Goal: Navigation & Orientation: Find specific page/section

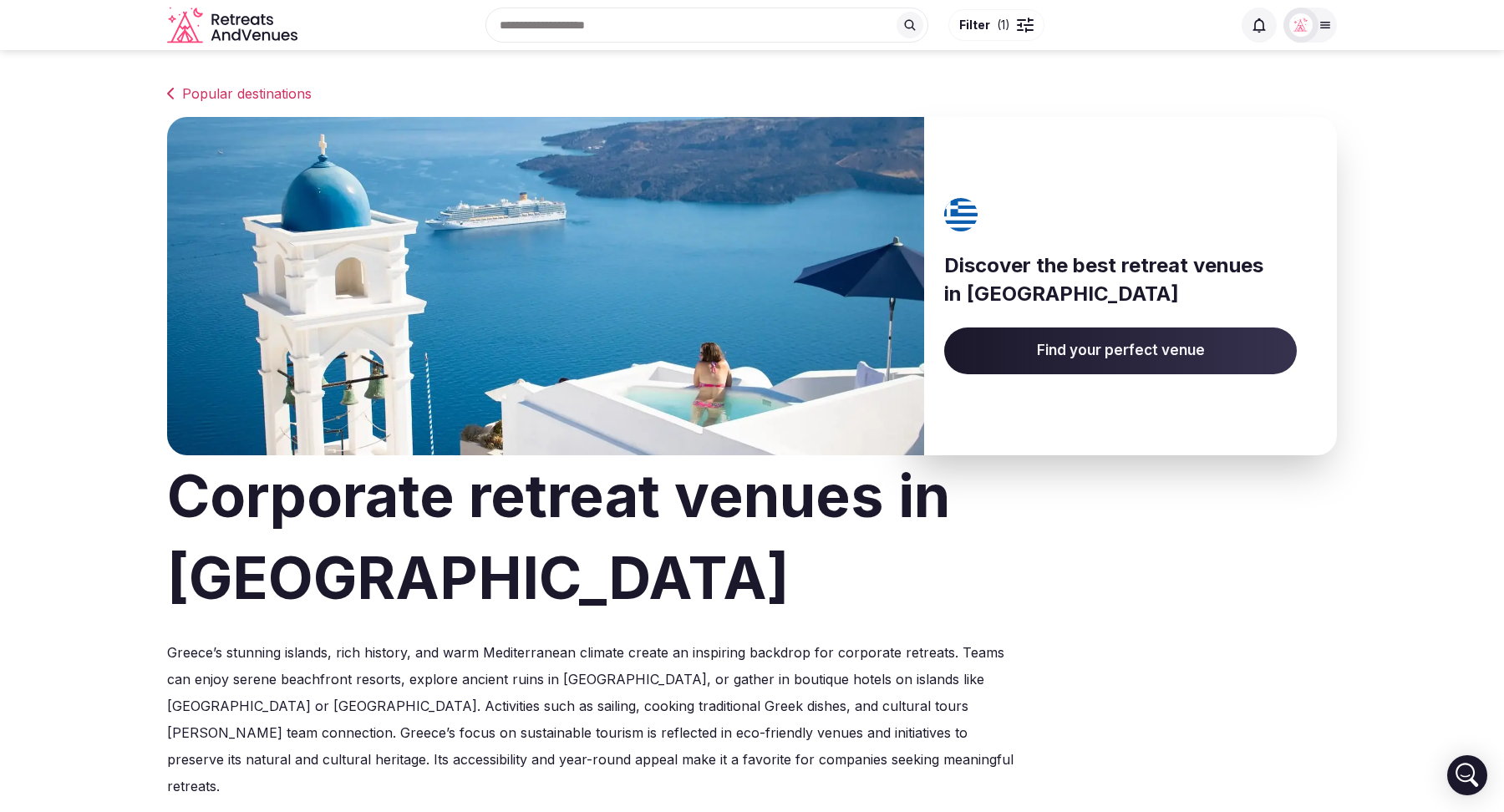
click at [258, 90] on link "Popular destinations" at bounding box center [752, 94] width 1170 height 20
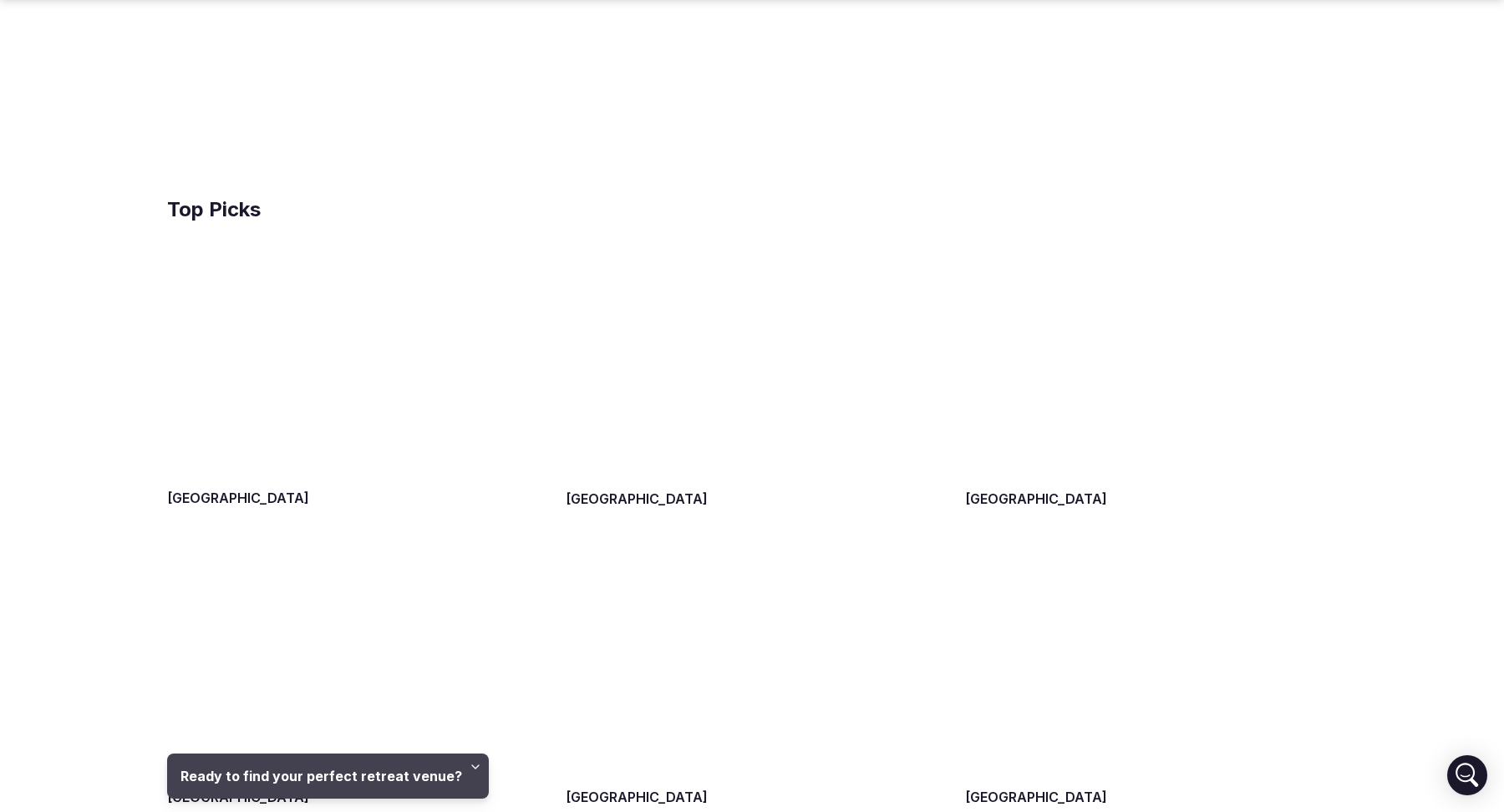
scroll to position [573, 0]
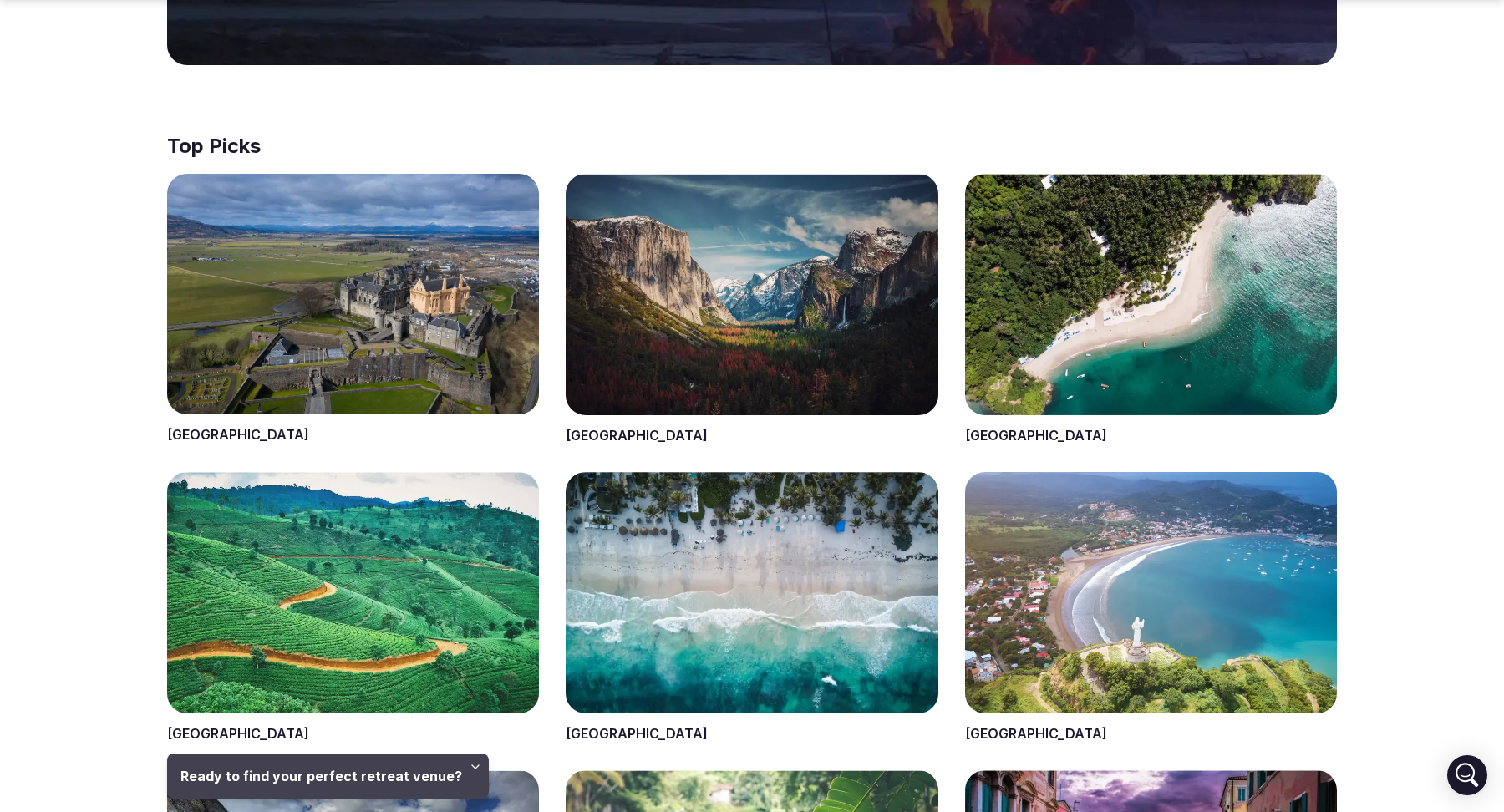
click at [1003, 435] on span at bounding box center [1150, 309] width 372 height 272
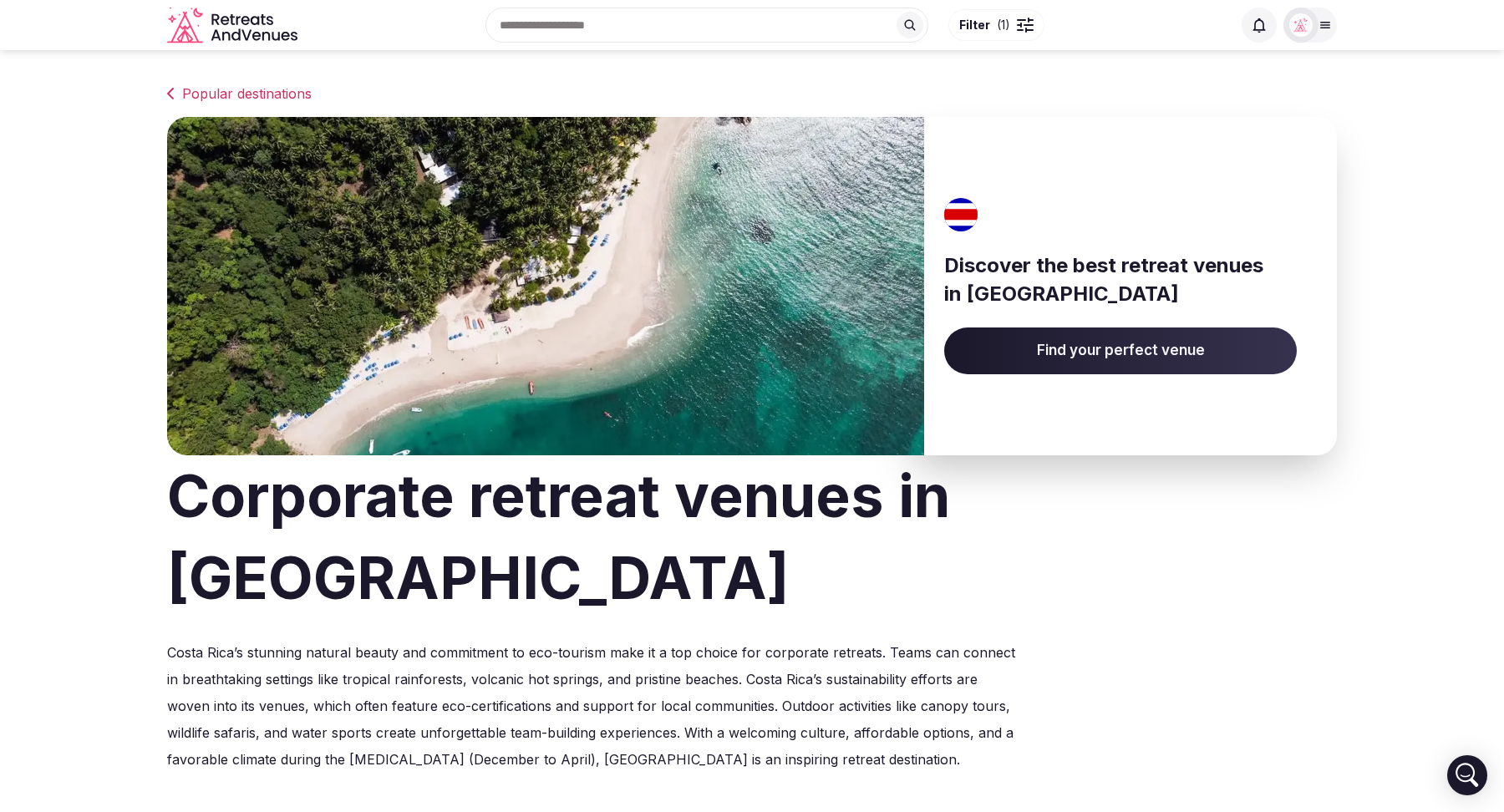
click at [1079, 358] on span "Find your perfect venue" at bounding box center [1121, 350] width 353 height 46
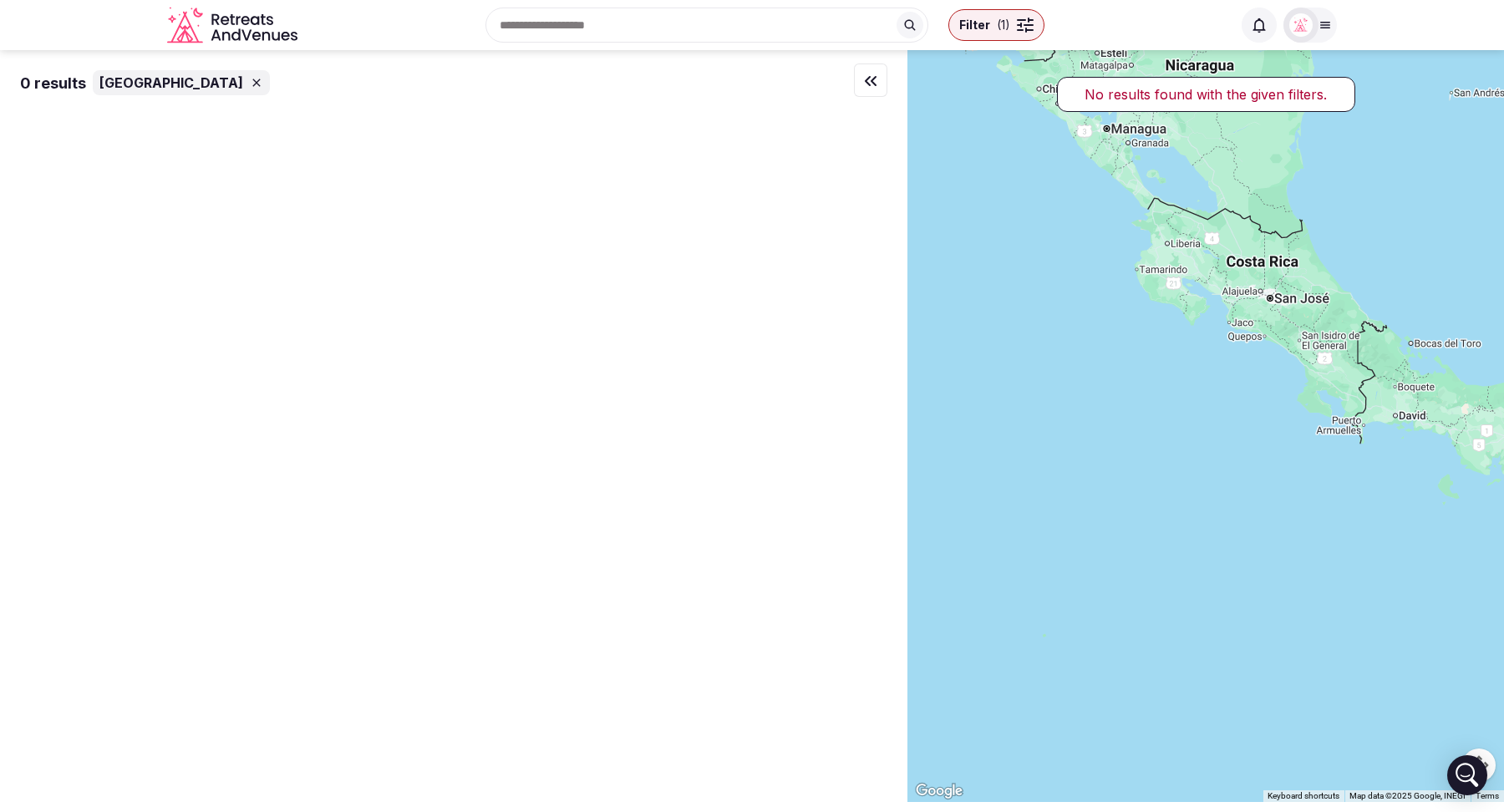
click at [255, 88] on icon at bounding box center [256, 83] width 14 height 14
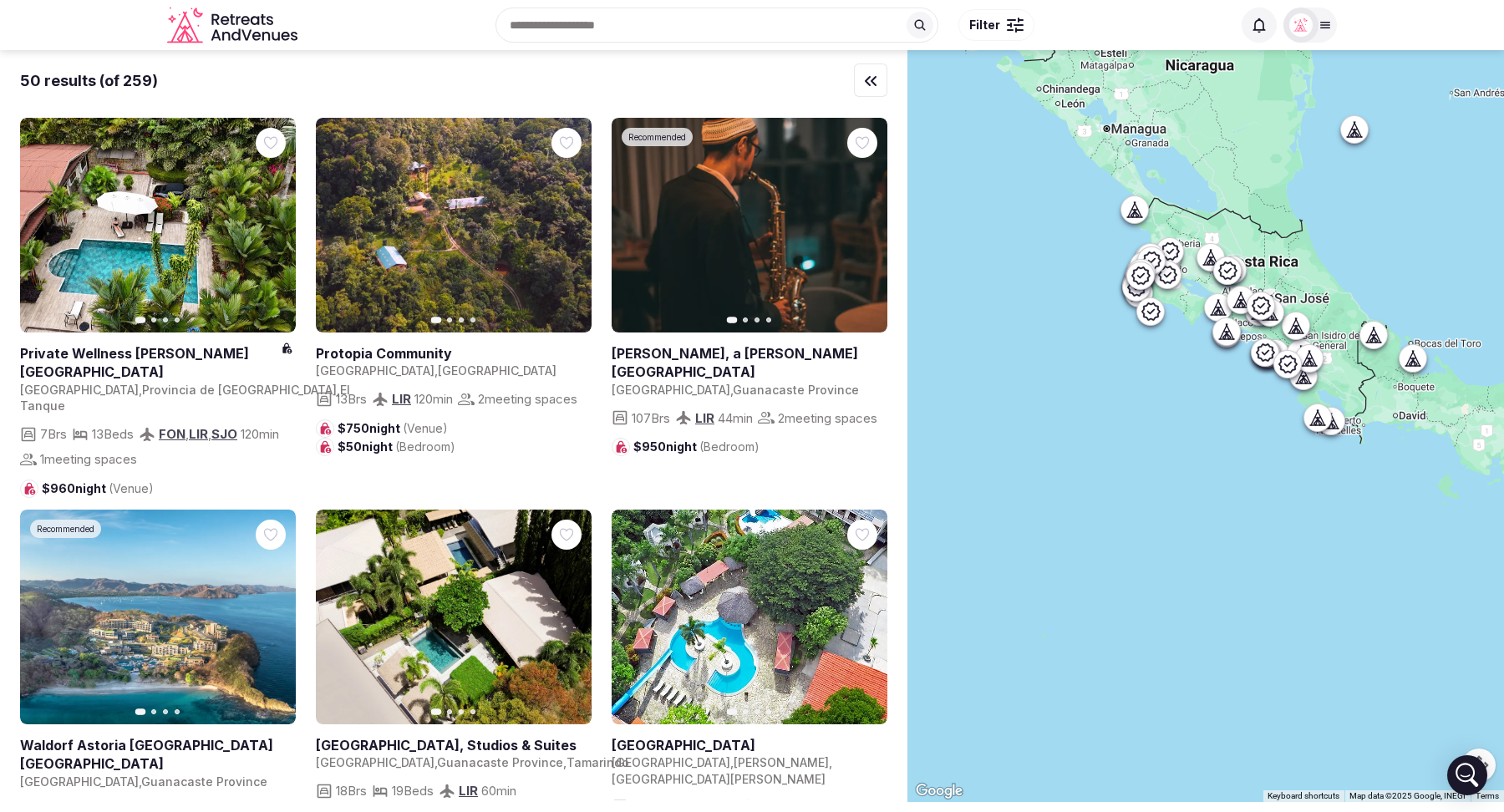
click at [234, 28] on icon "Retreats and Venues company logo" at bounding box center [234, 25] width 134 height 37
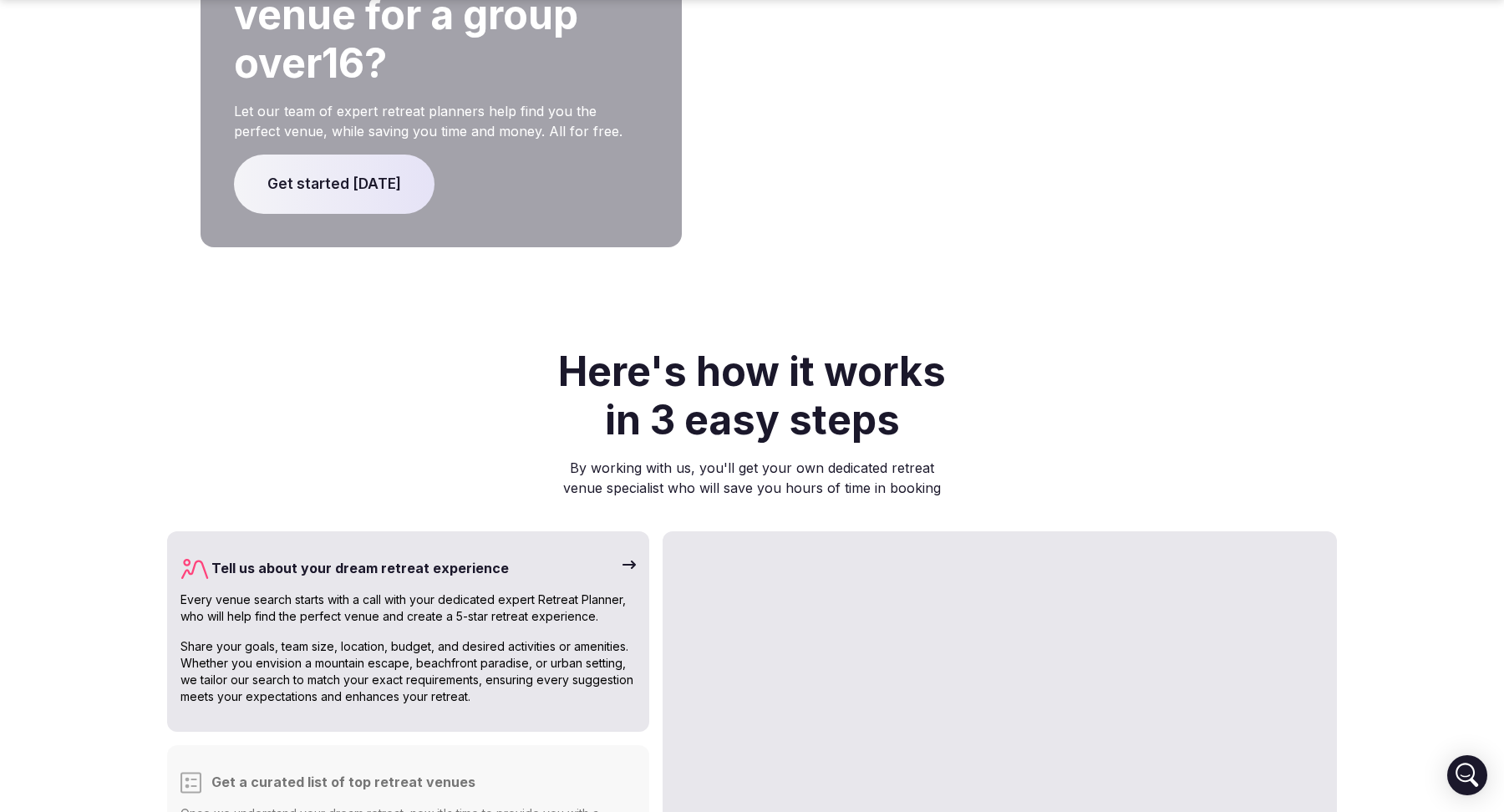
scroll to position [3954, 0]
